Goal: Transaction & Acquisition: Purchase product/service

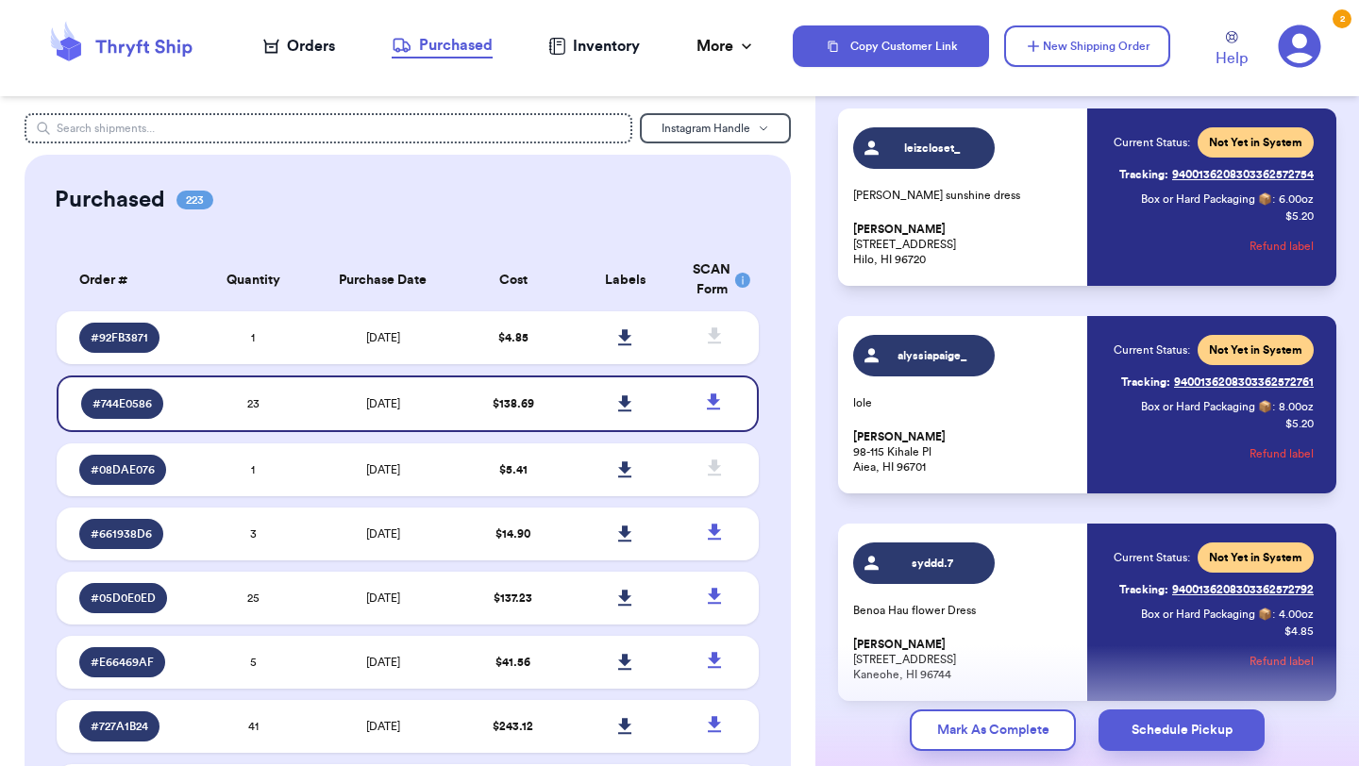
scroll to position [4282, 0]
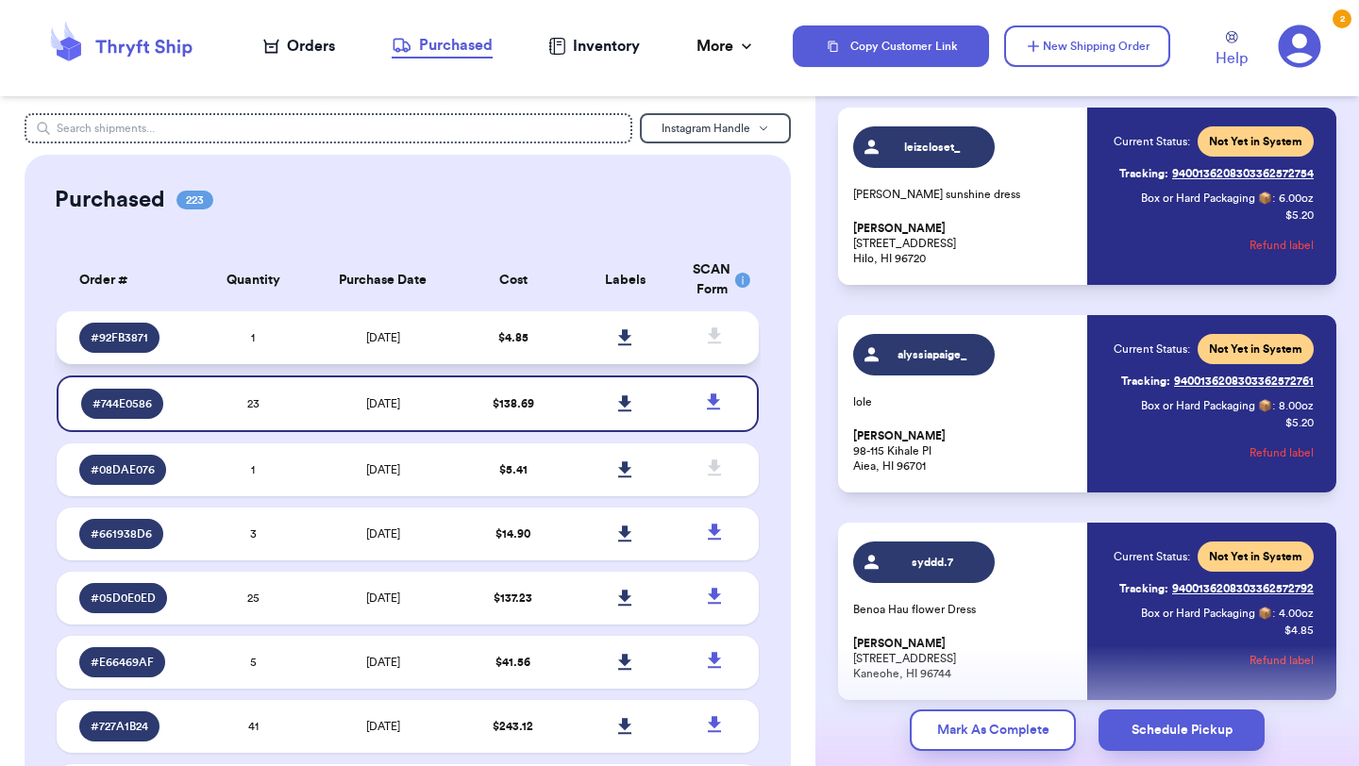
click at [462, 342] on td "$ 4.85" at bounding box center [513, 337] width 112 height 53
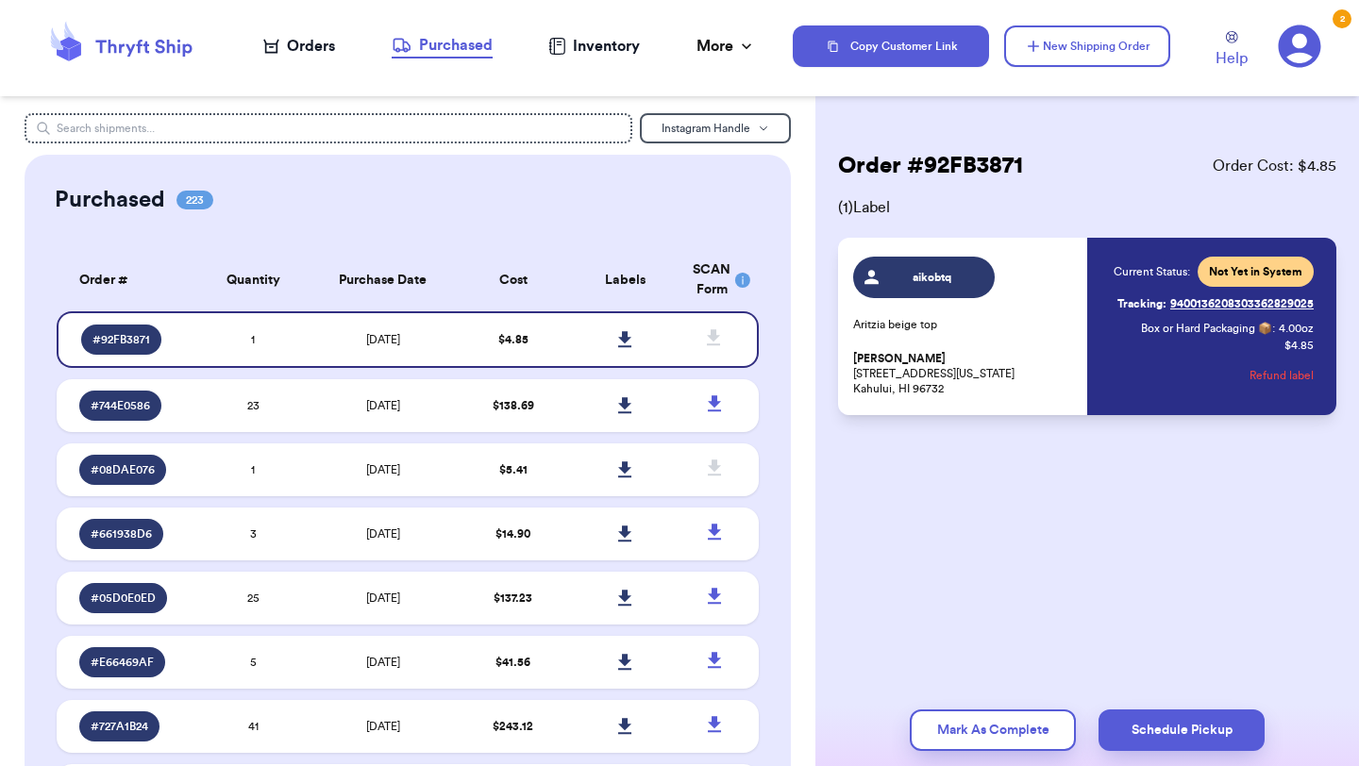
click at [312, 45] on div "Orders" at bounding box center [299, 46] width 72 height 23
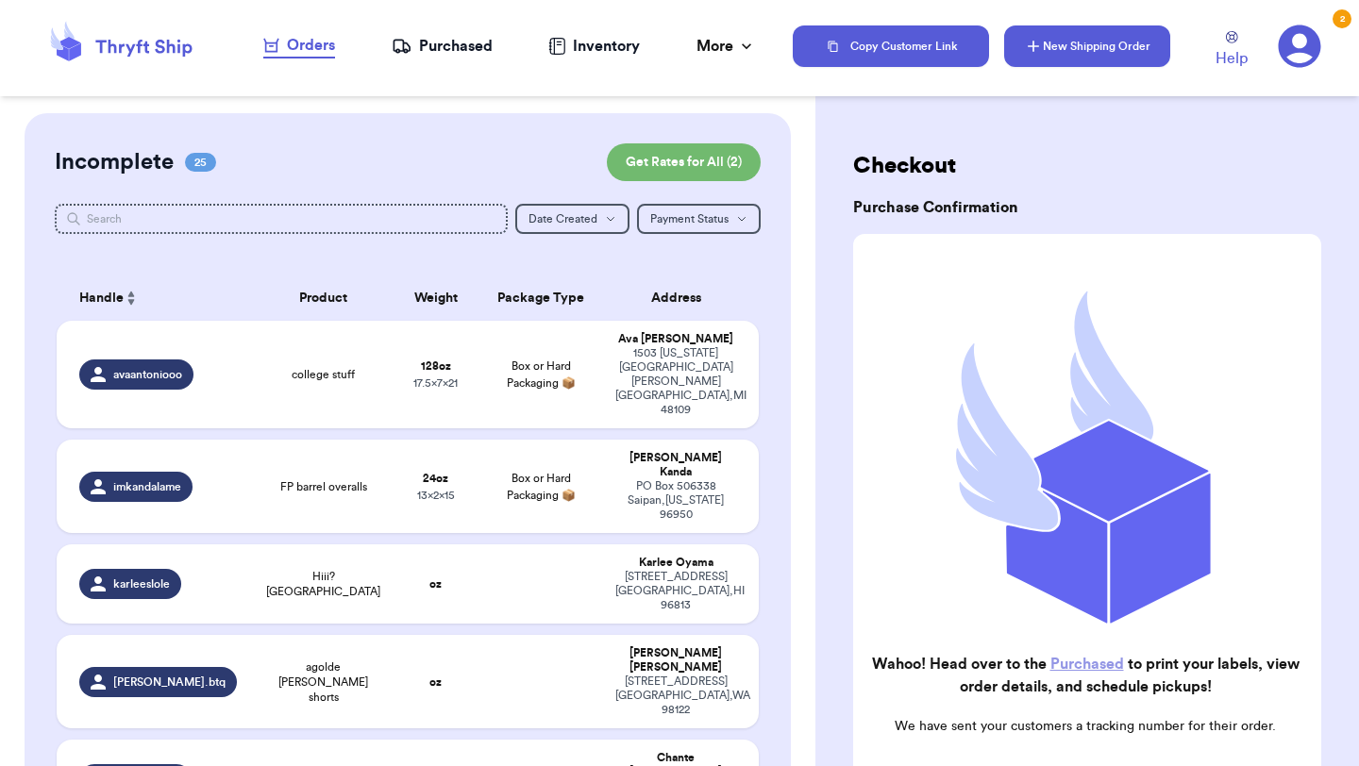
click at [1137, 49] on button "New Shipping Order" at bounding box center [1087, 46] width 166 height 42
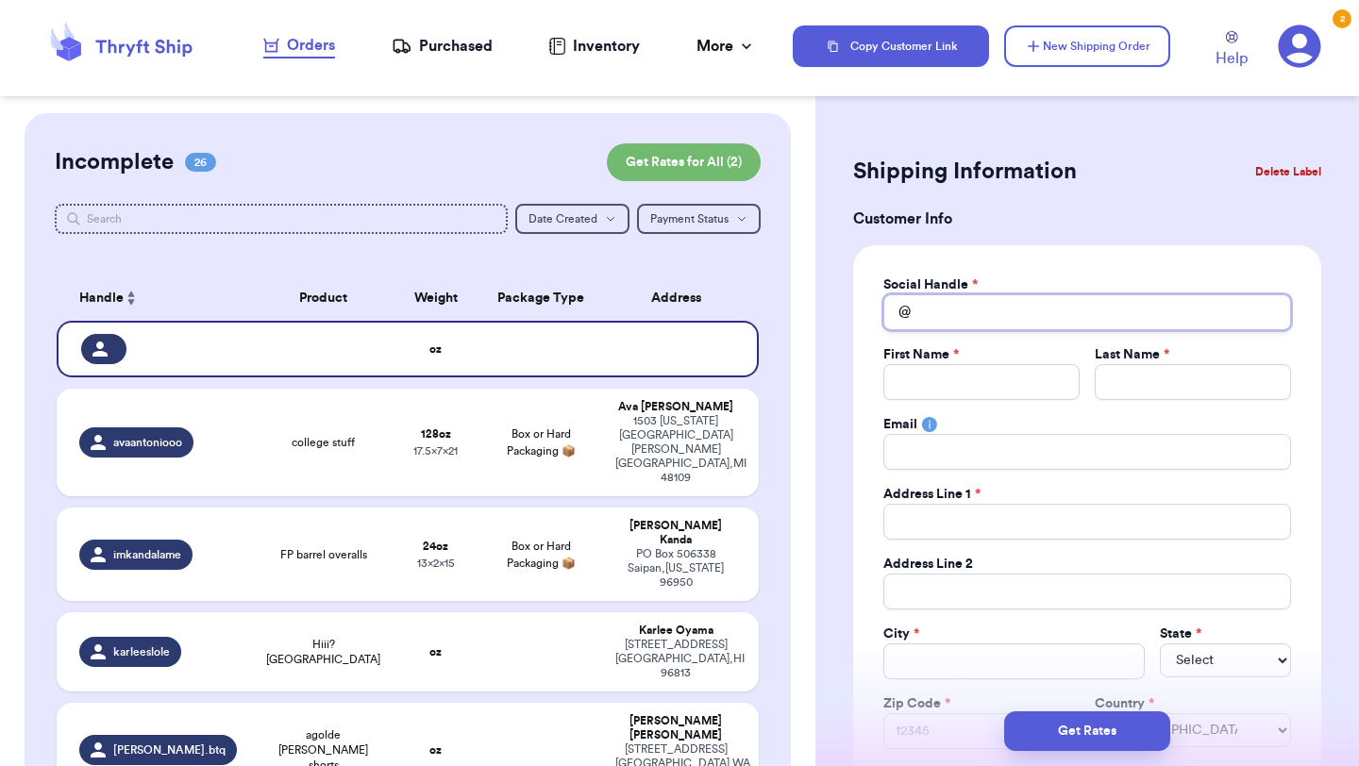
click at [955, 311] on input "Total Amount Paid" at bounding box center [1087, 312] width 408 height 36
type input "h"
type input "ha"
type input "har"
type input "haru"
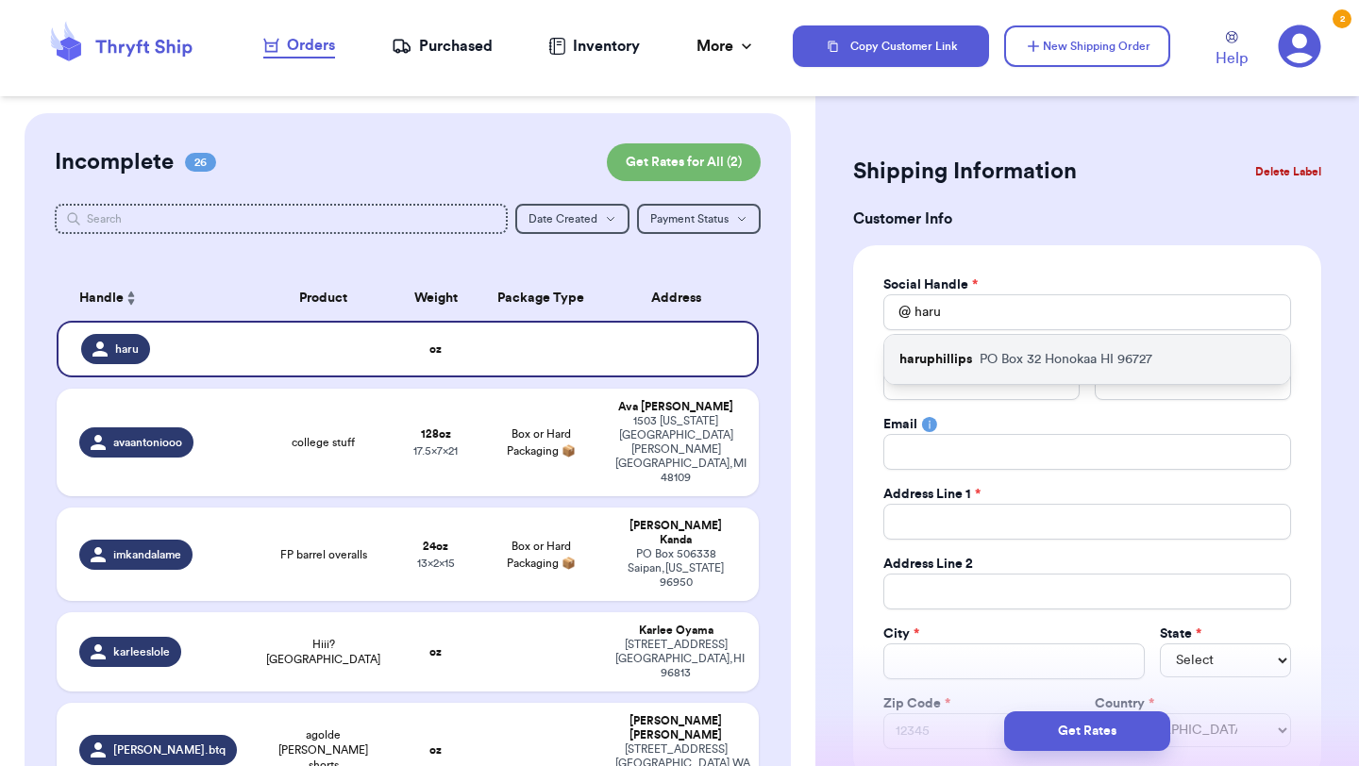
click at [970, 356] on p "haruphillips" at bounding box center [935, 359] width 73 height 19
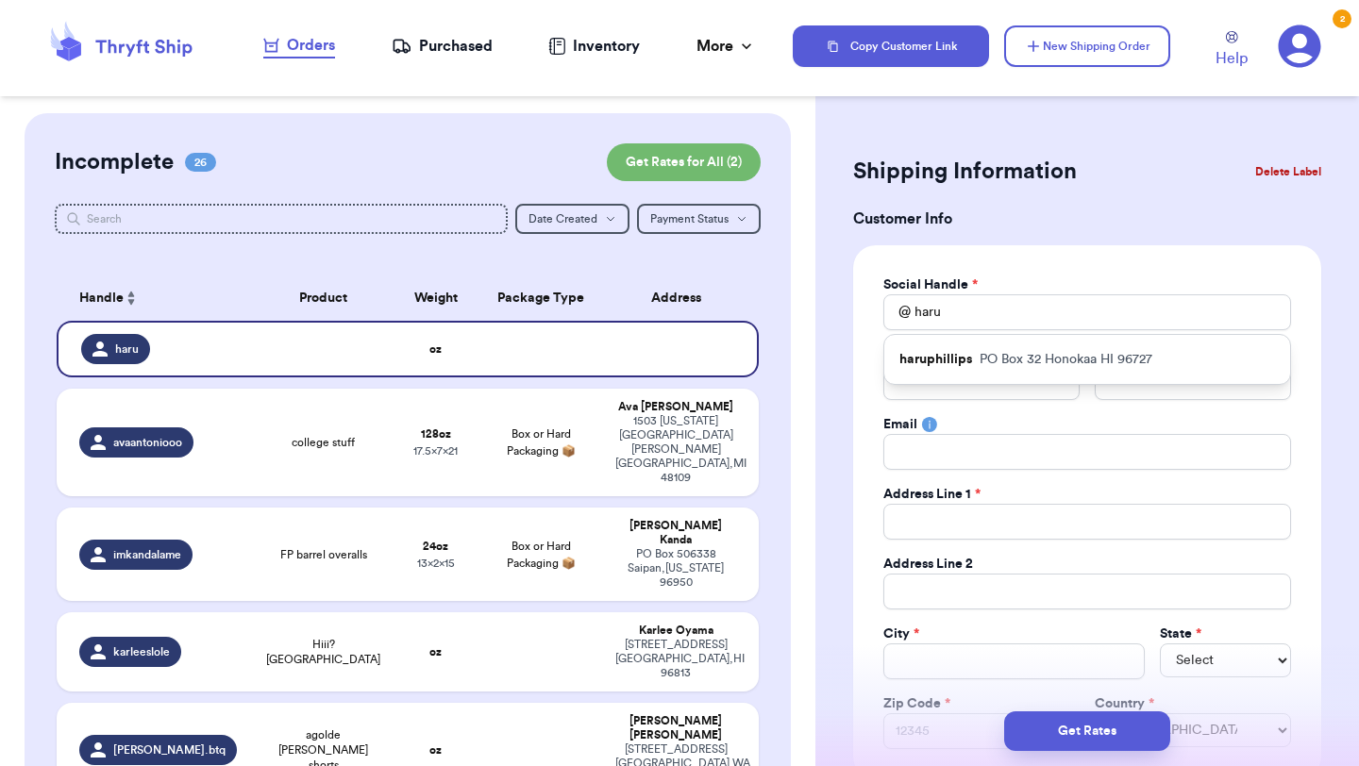
type input "haruphillips"
type input "Haru"
type input "[PERSON_NAME]"
type input "[EMAIL_ADDRESS][DOMAIN_NAME]"
type input "PO Box 32"
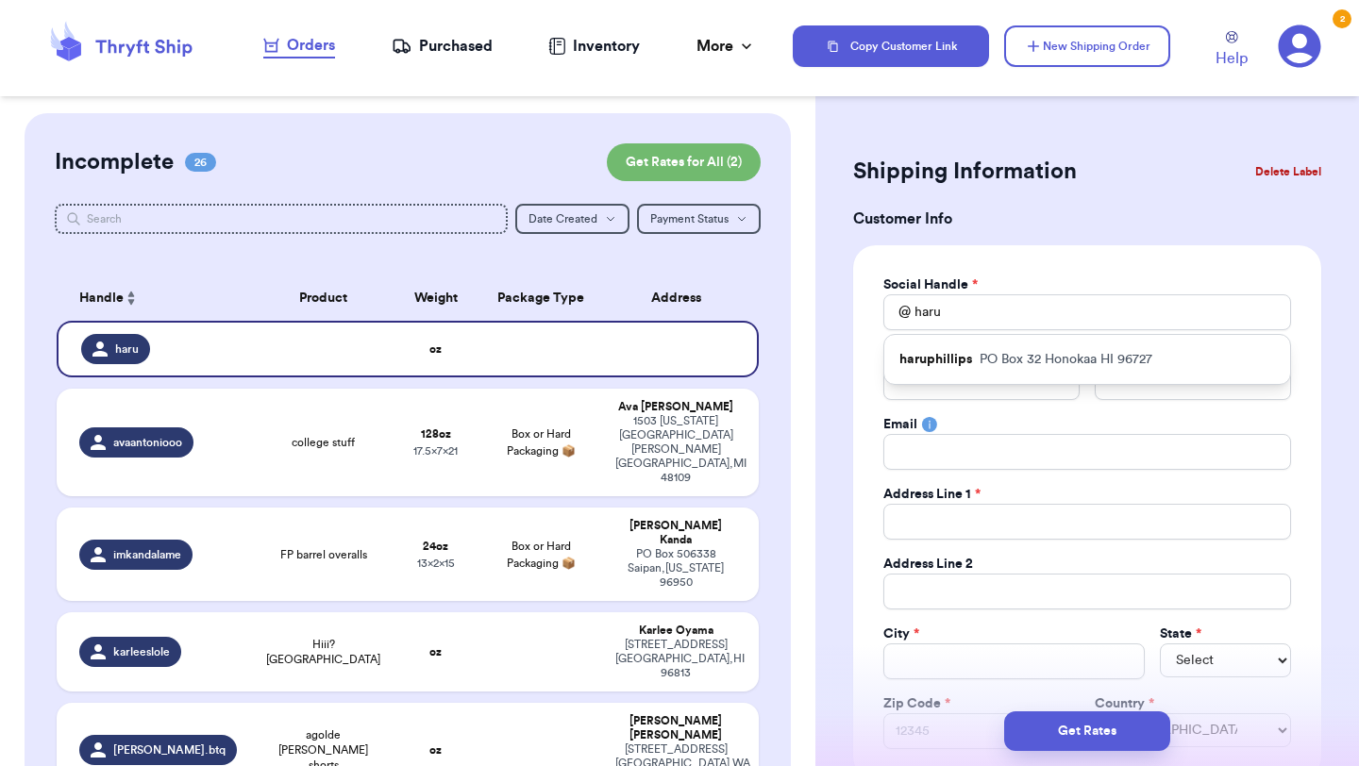
type input "Honokaa"
select select "HI"
type input "96727"
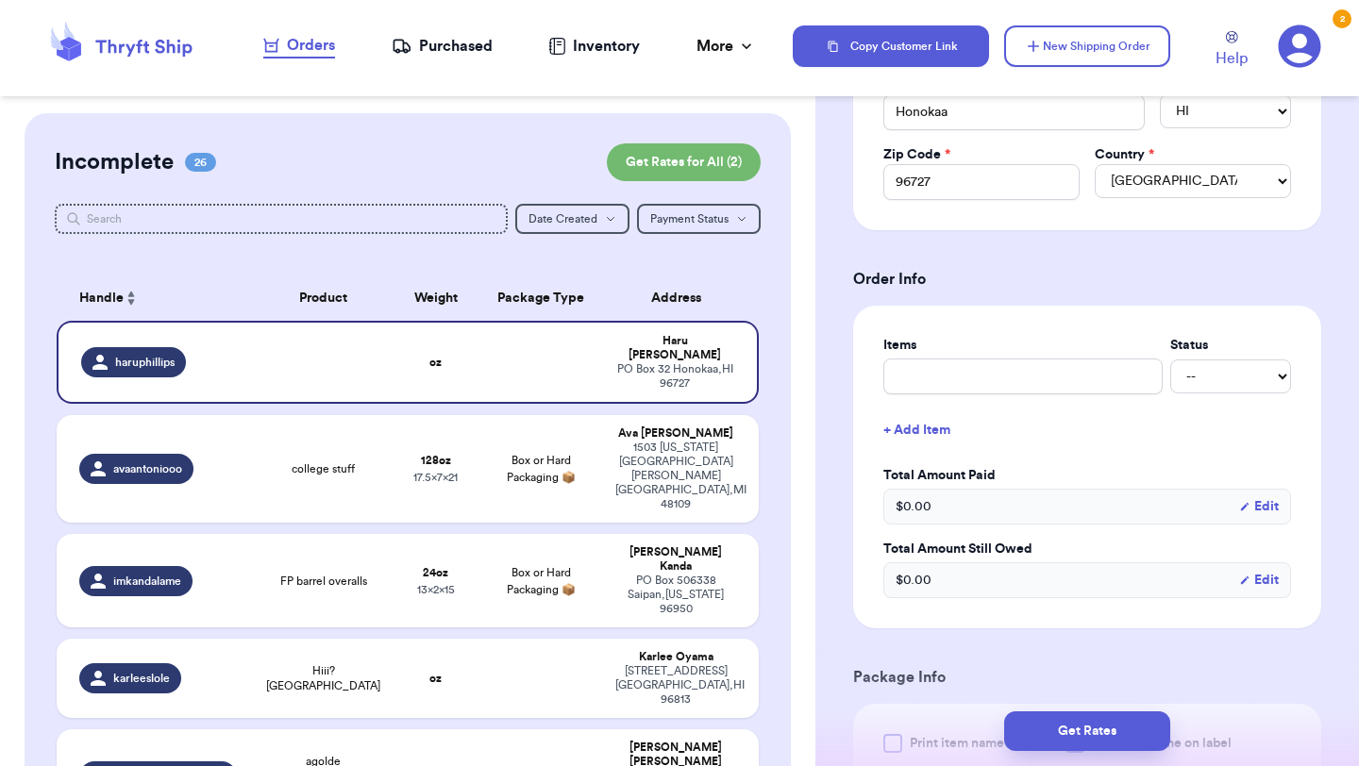
scroll to position [569, 0]
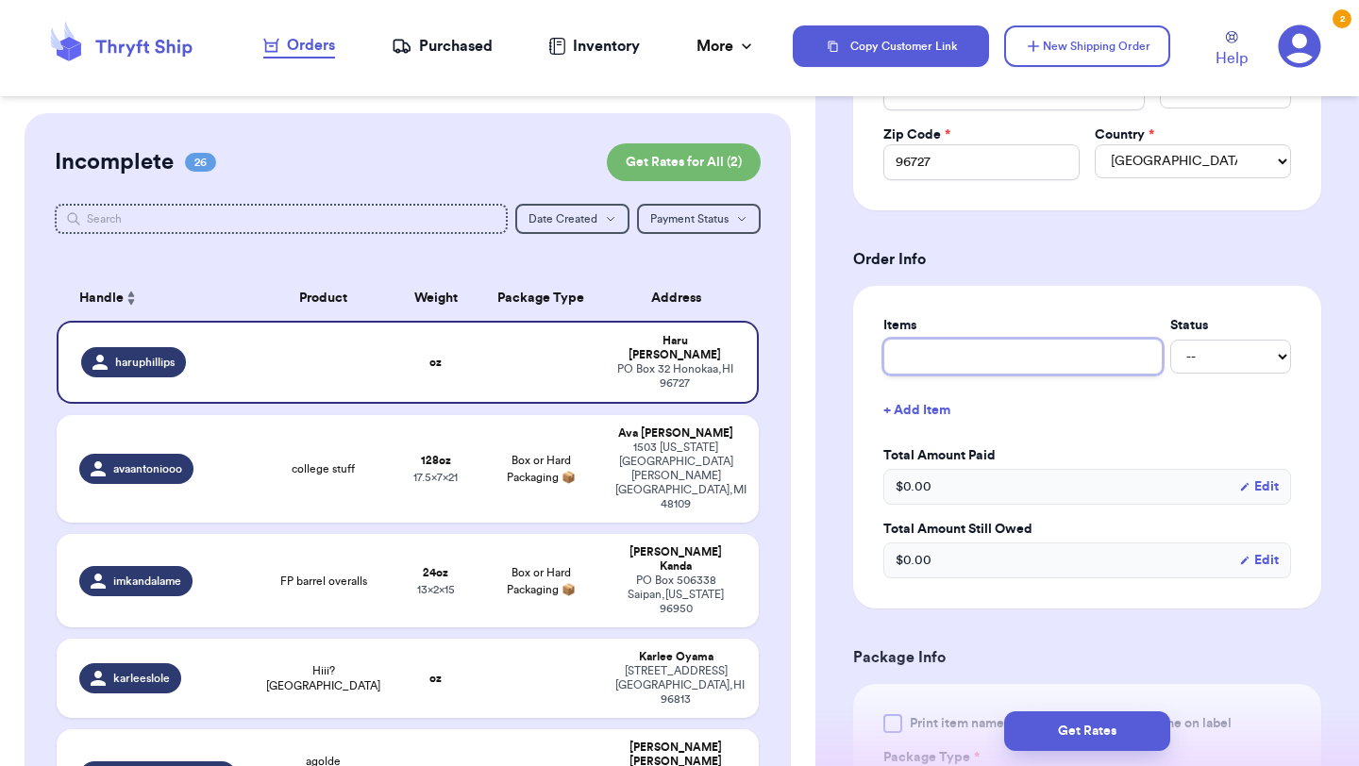
click at [977, 366] on input "text" at bounding box center [1022, 357] width 279 height 36
type input "clothes"
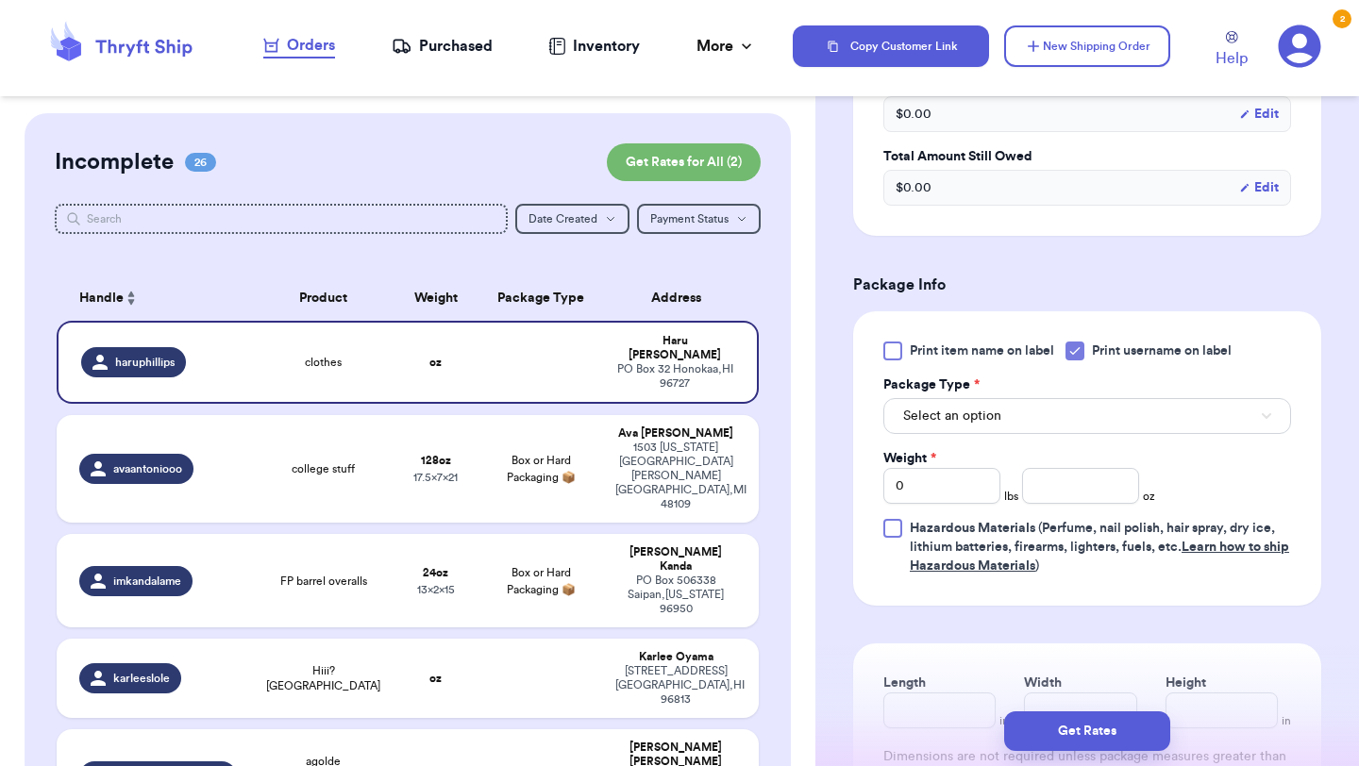
scroll to position [964, 0]
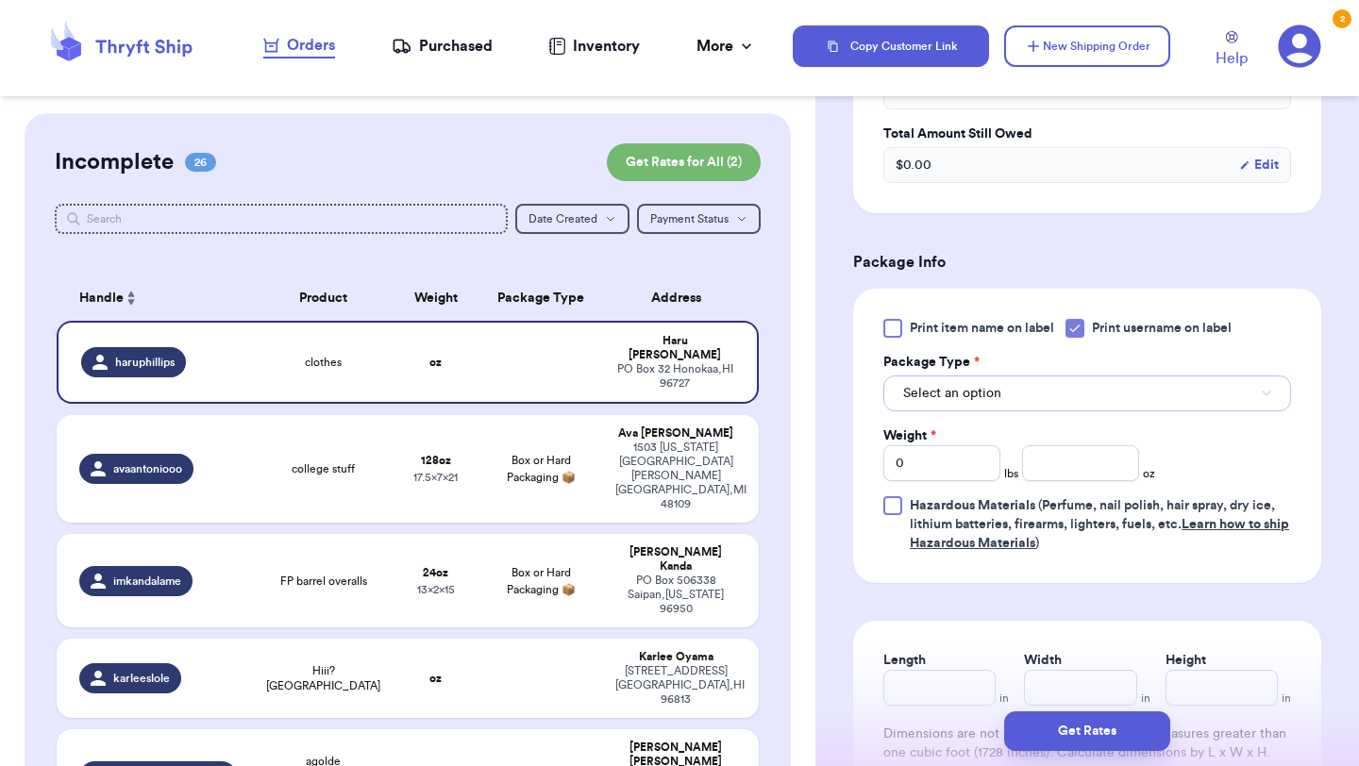
click at [1012, 410] on button "Select an option" at bounding box center [1087, 394] width 408 height 36
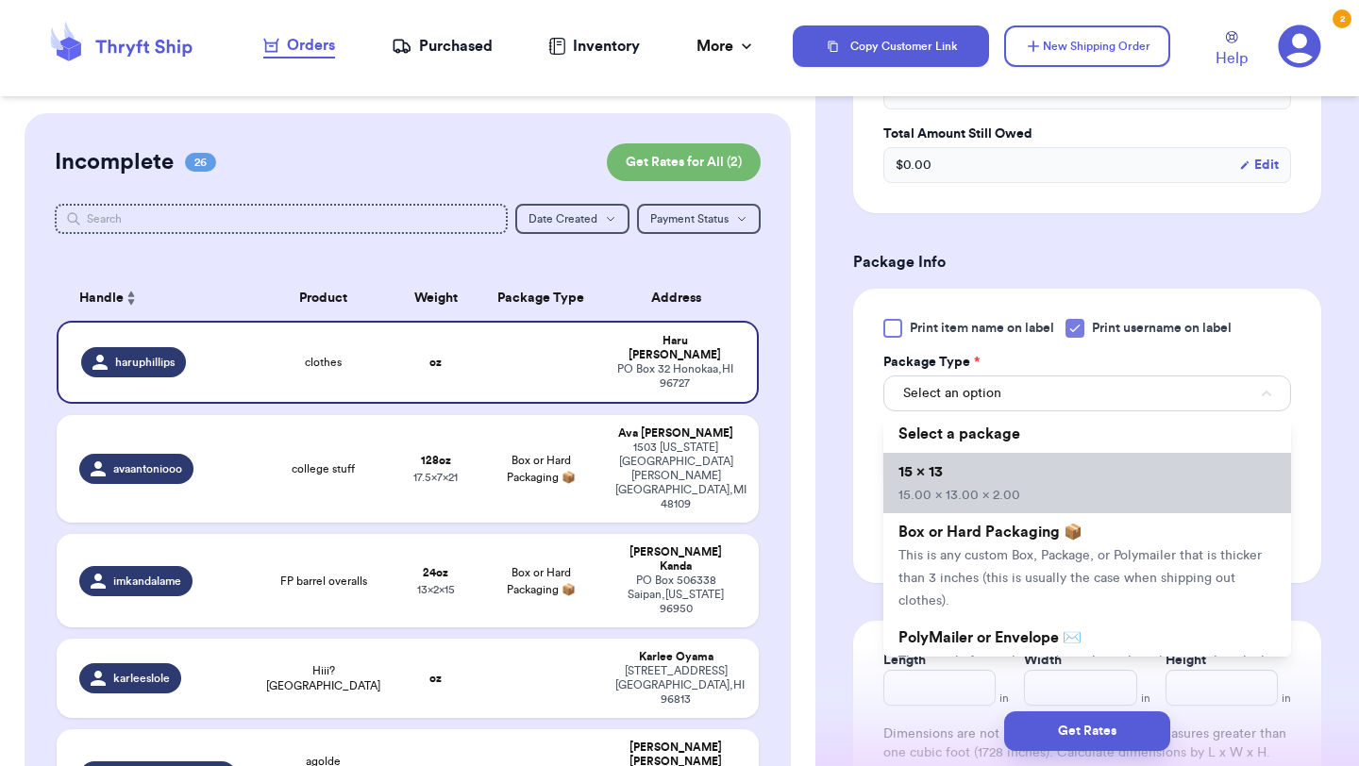
click at [1009, 464] on li "15 x 13 15.00 x 13.00 x 2.00" at bounding box center [1087, 483] width 408 height 60
type input "15"
type input "13"
type input "2"
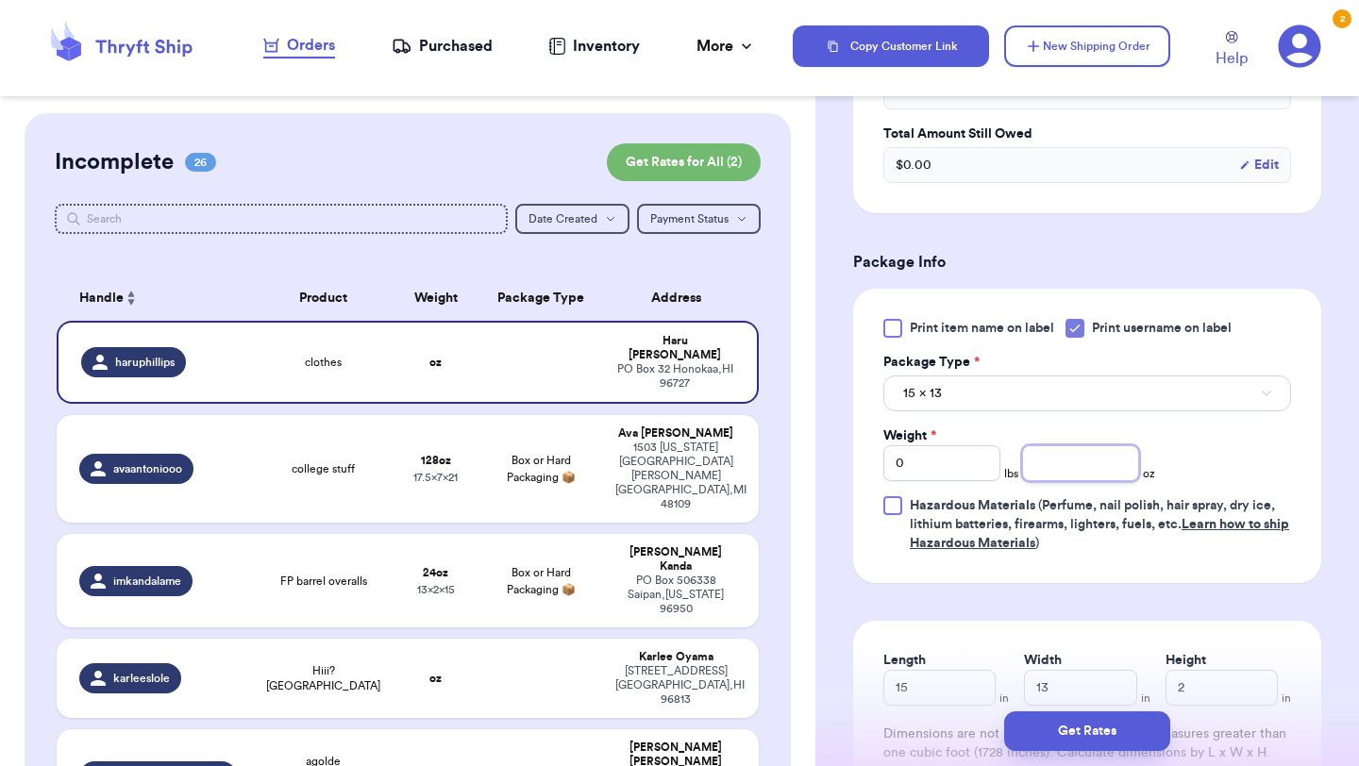
click at [1062, 466] on input "number" at bounding box center [1080, 463] width 117 height 36
type input "8"
click at [1083, 732] on button "Get Rates" at bounding box center [1087, 731] width 166 height 40
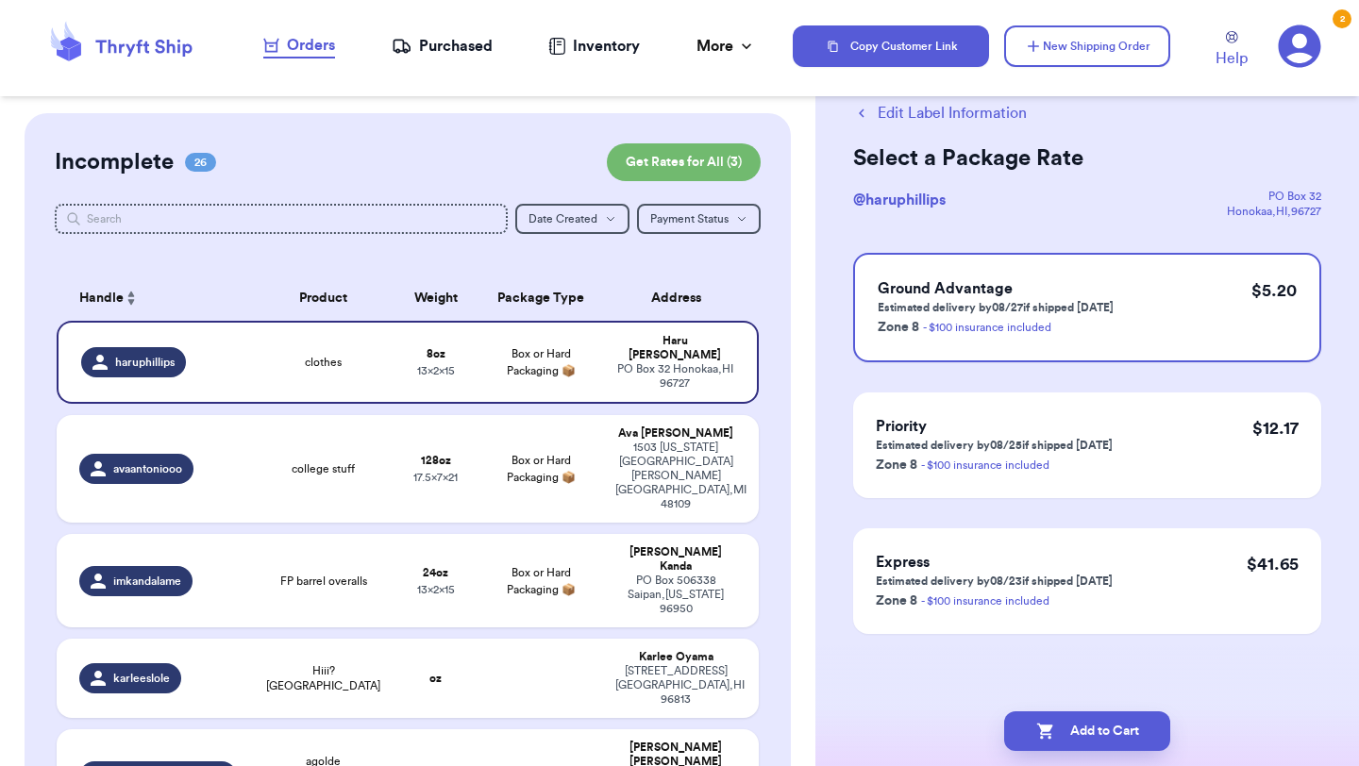
scroll to position [0, 0]
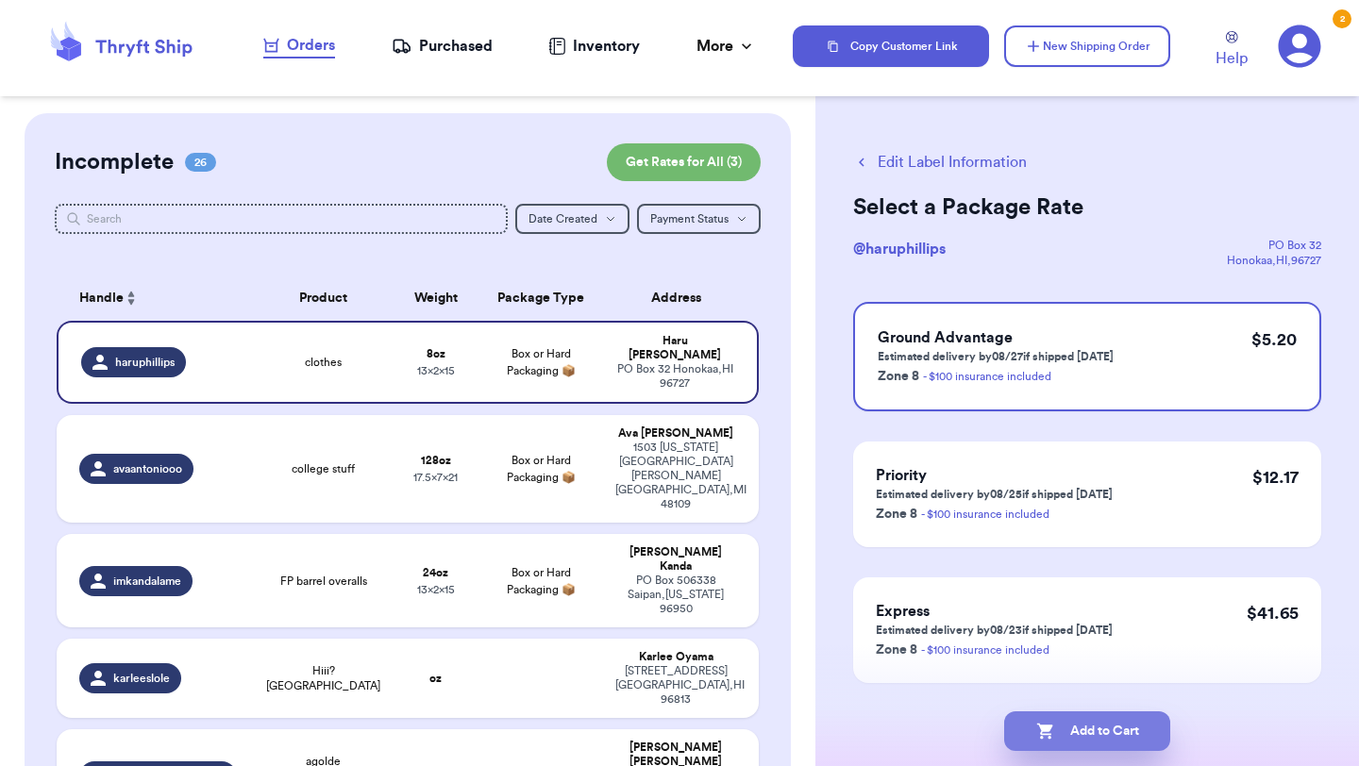
click at [1094, 728] on button "Add to Cart" at bounding box center [1087, 731] width 166 height 40
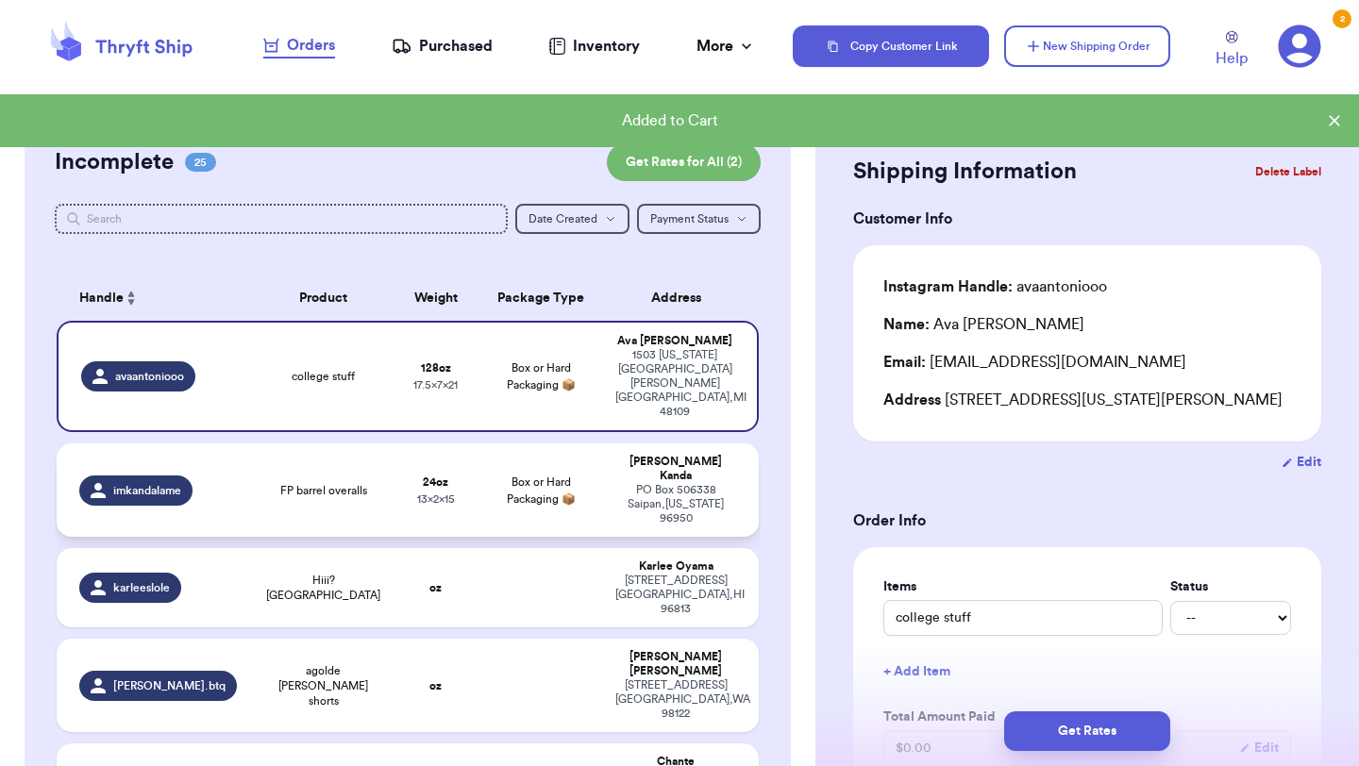
scroll to position [1913, 0]
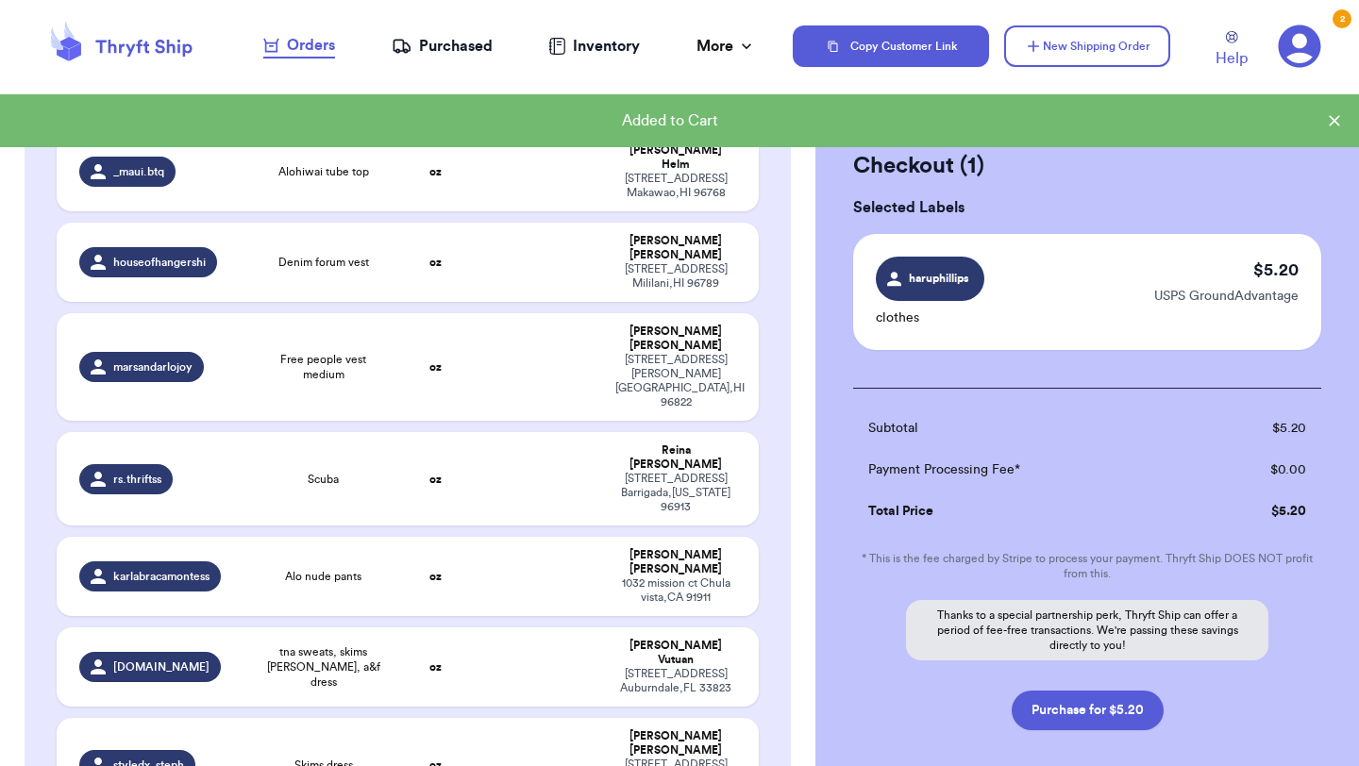
scroll to position [1909, 0]
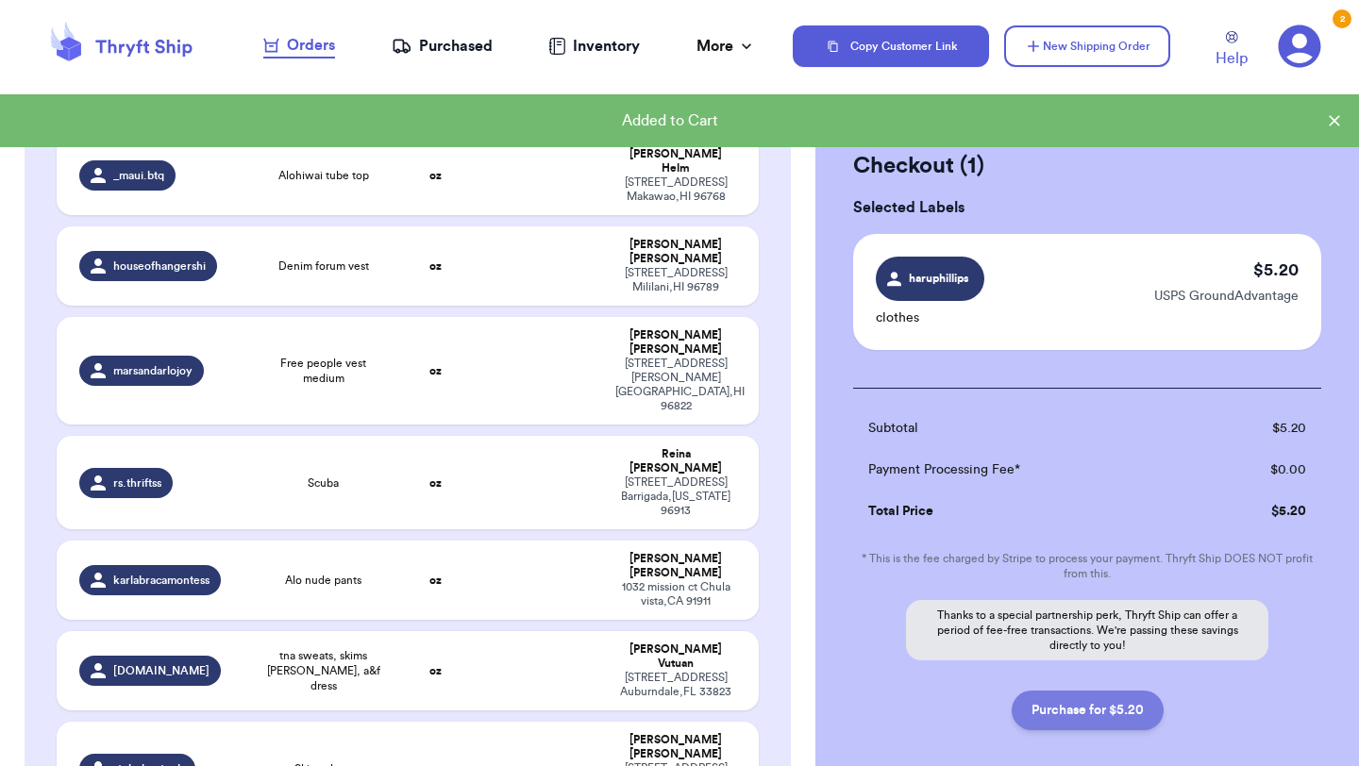
click at [1083, 714] on button "Purchase for $5.20" at bounding box center [1088, 711] width 152 height 40
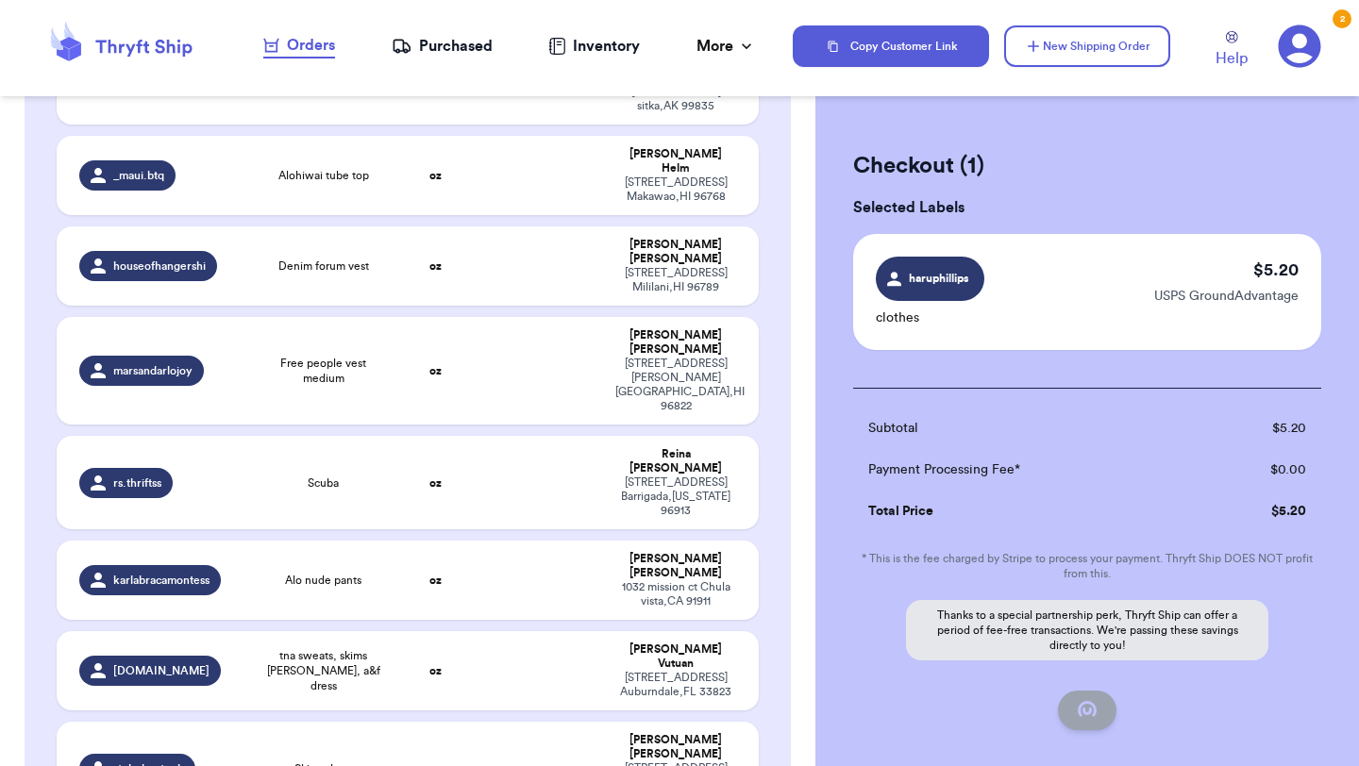
checkbox input "false"
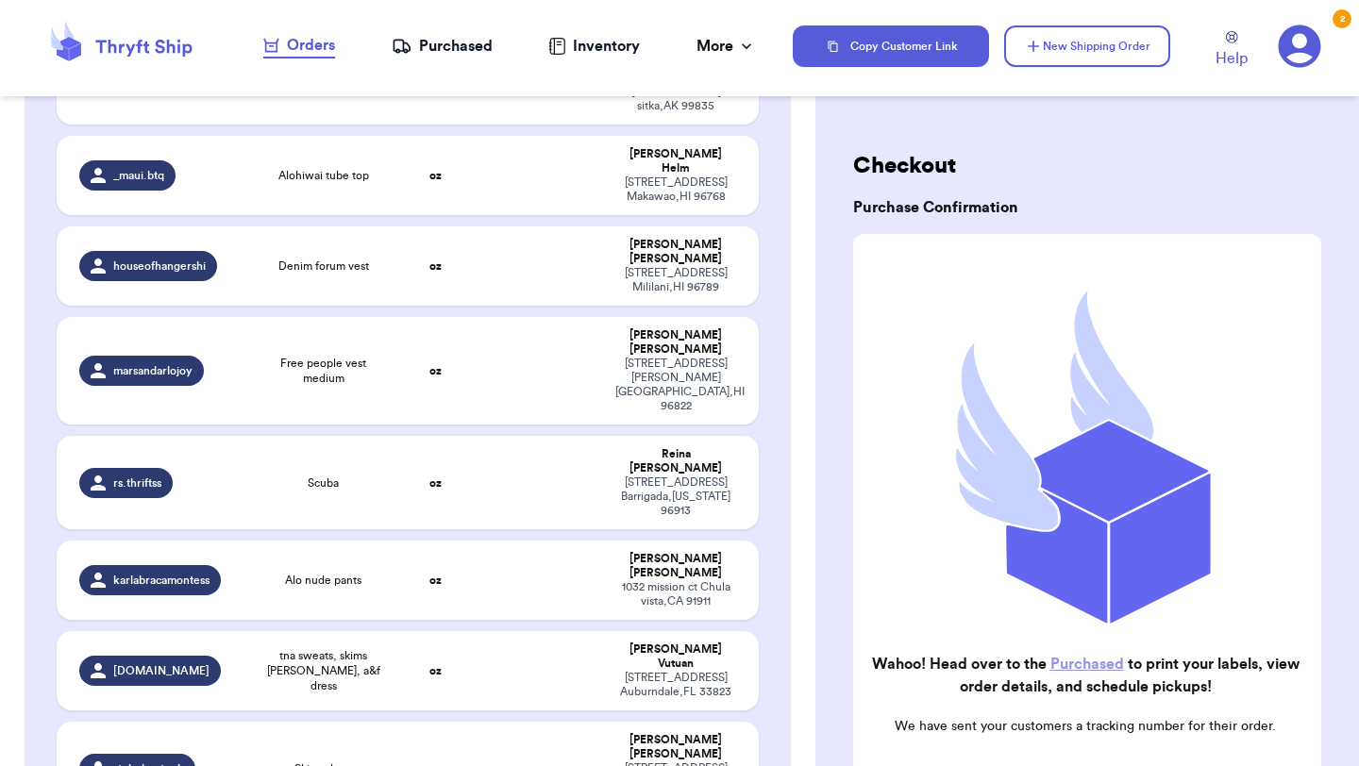
checkbox input "true"
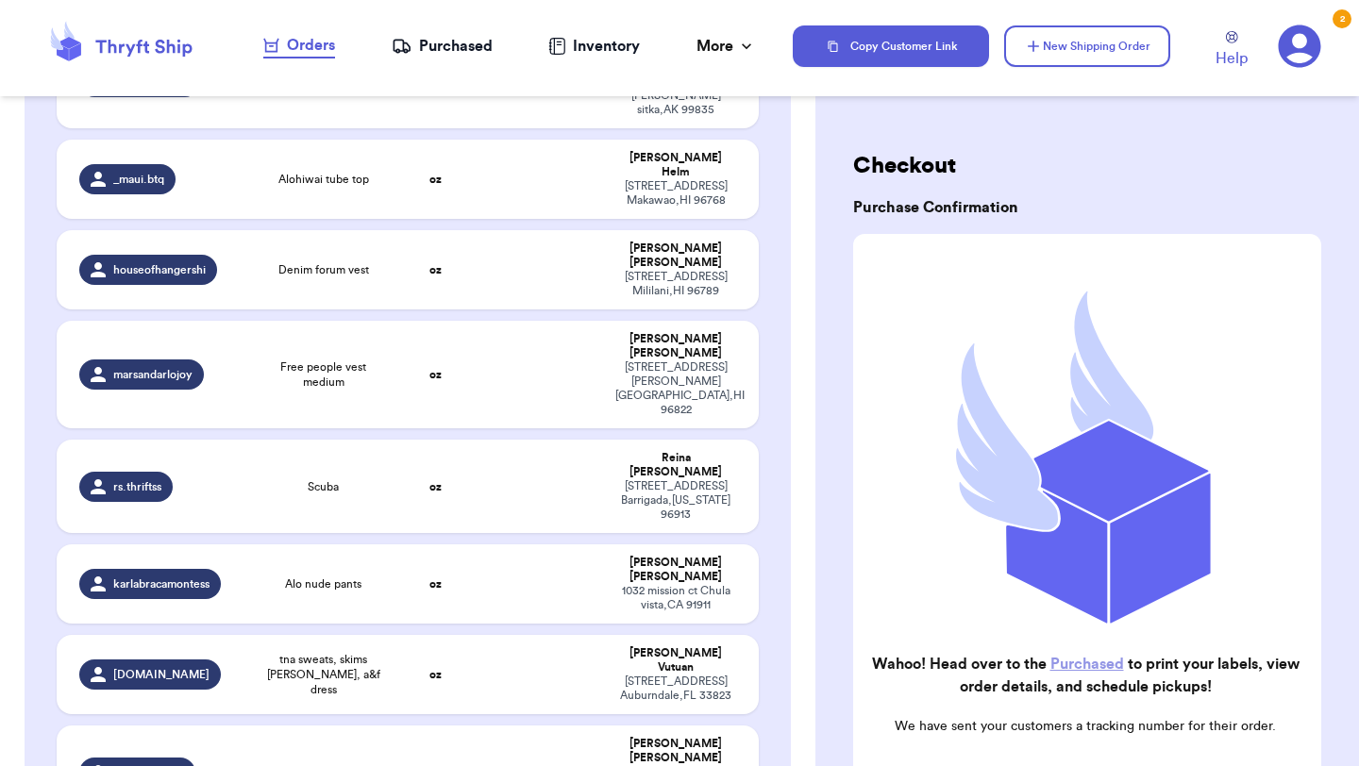
click at [460, 41] on div "Purchased" at bounding box center [442, 46] width 101 height 23
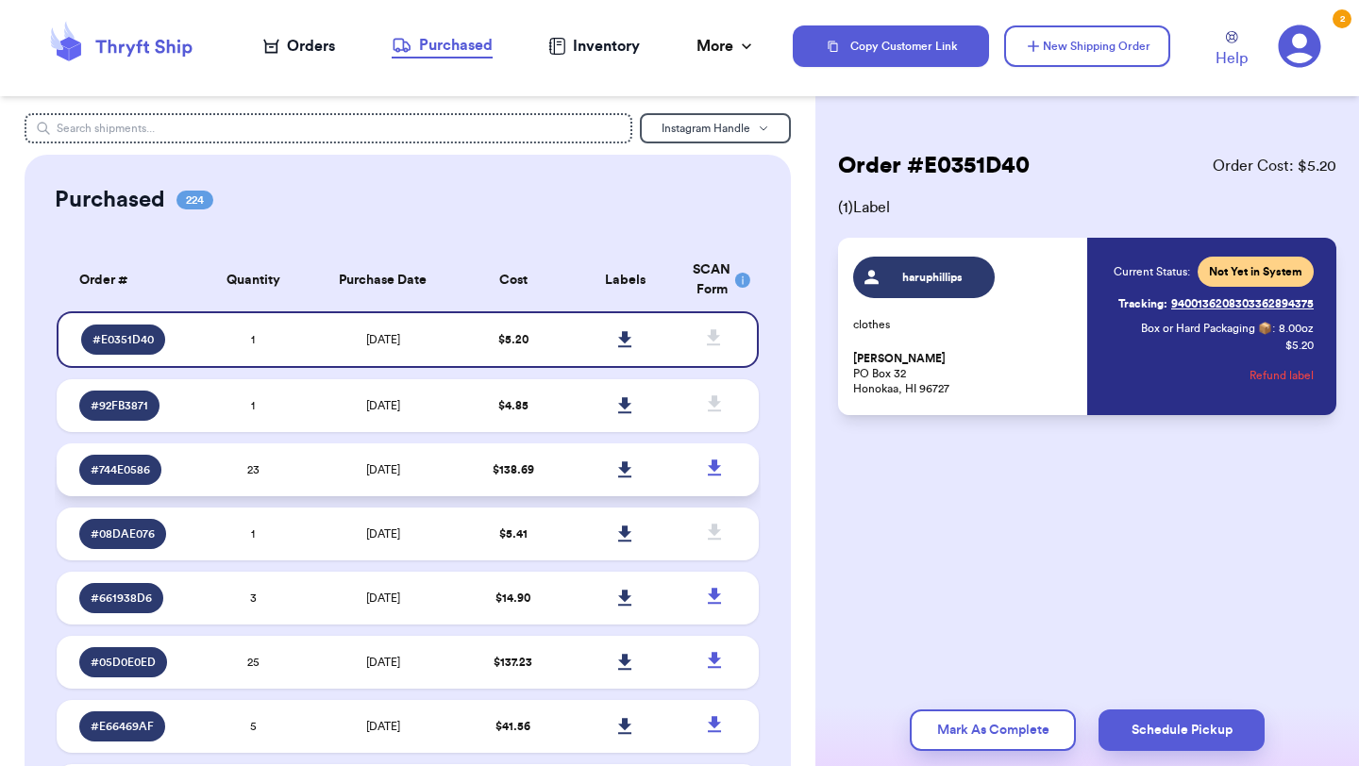
click at [445, 472] on td "[DATE]" at bounding box center [382, 469] width 147 height 53
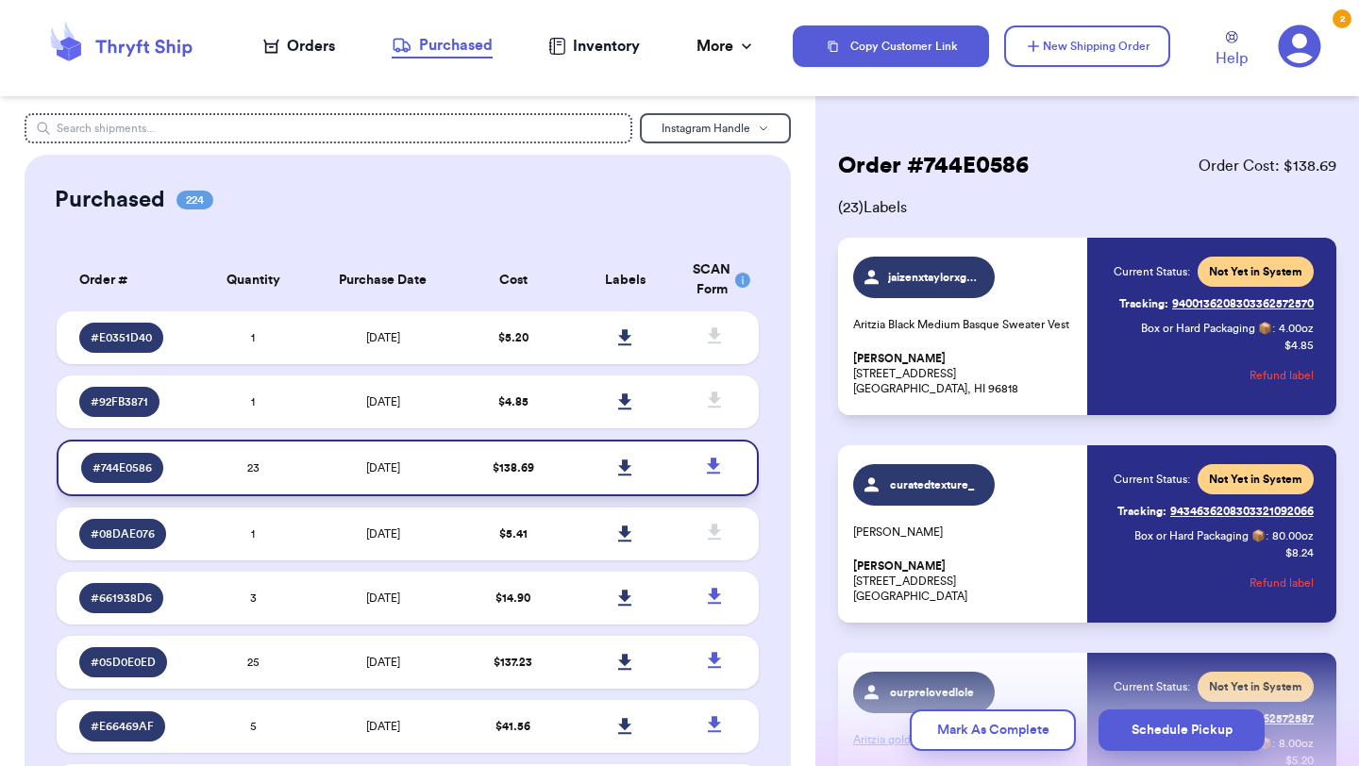
click at [626, 469] on icon at bounding box center [624, 468] width 13 height 16
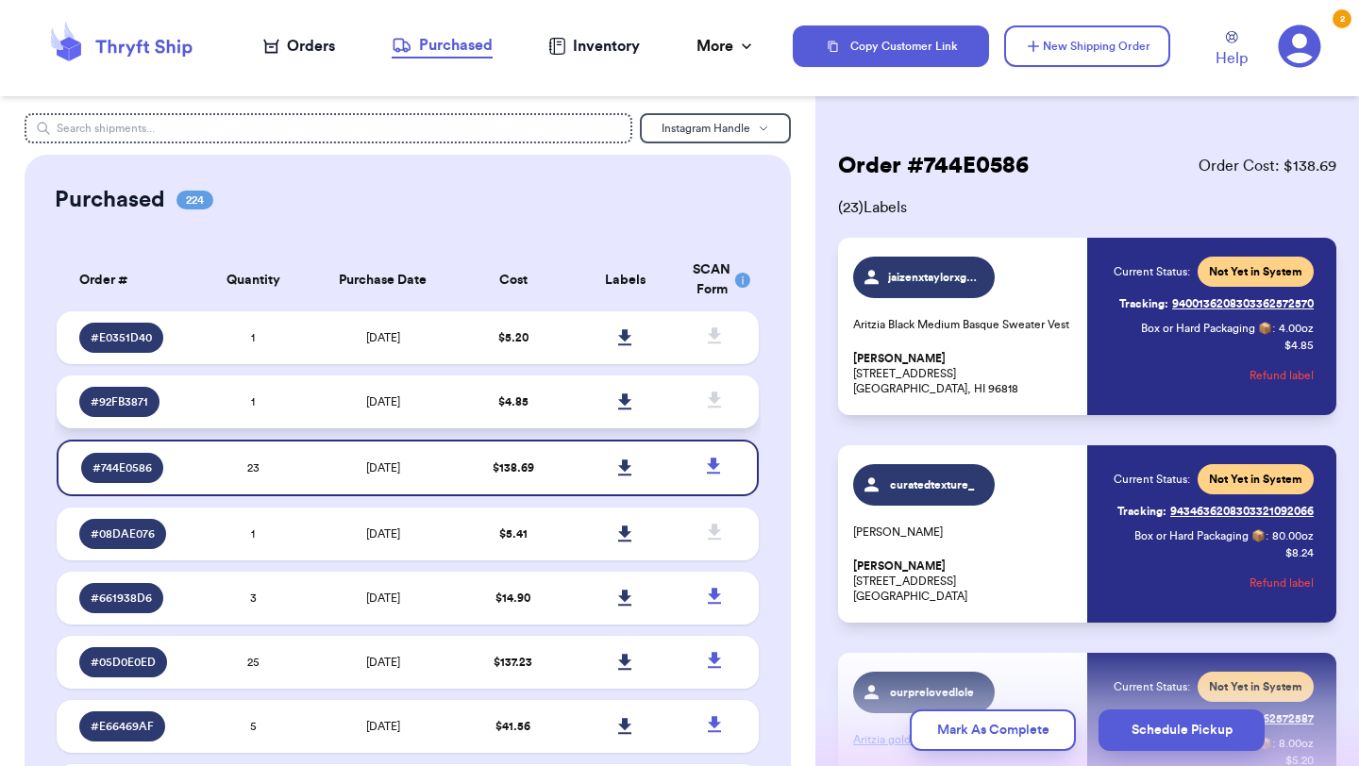
click at [541, 410] on td "$ 4.85" at bounding box center [513, 402] width 112 height 53
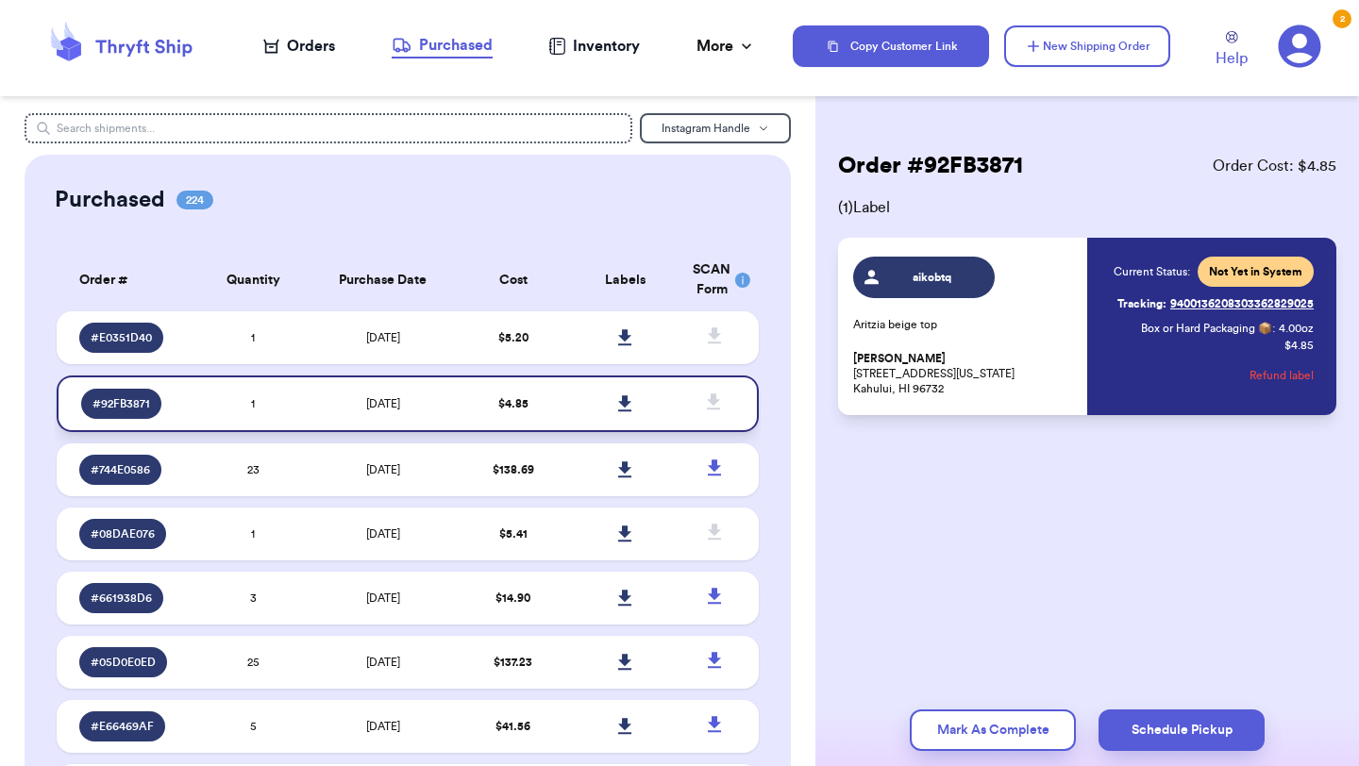
click at [625, 404] on icon at bounding box center [624, 403] width 13 height 16
click at [463, 348] on td "$ 5.20" at bounding box center [513, 337] width 112 height 53
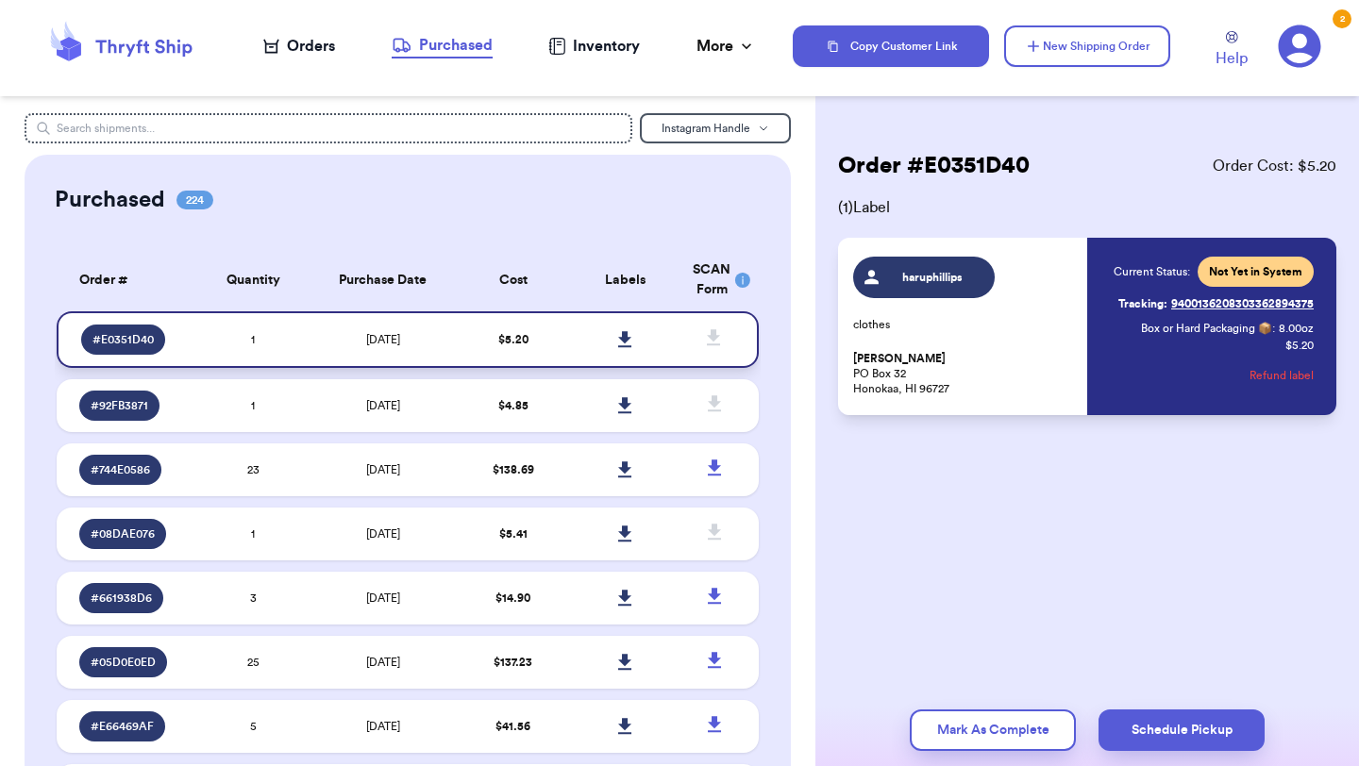
click at [627, 338] on icon at bounding box center [624, 339] width 13 height 16
